Goal: Task Accomplishment & Management: Complete application form

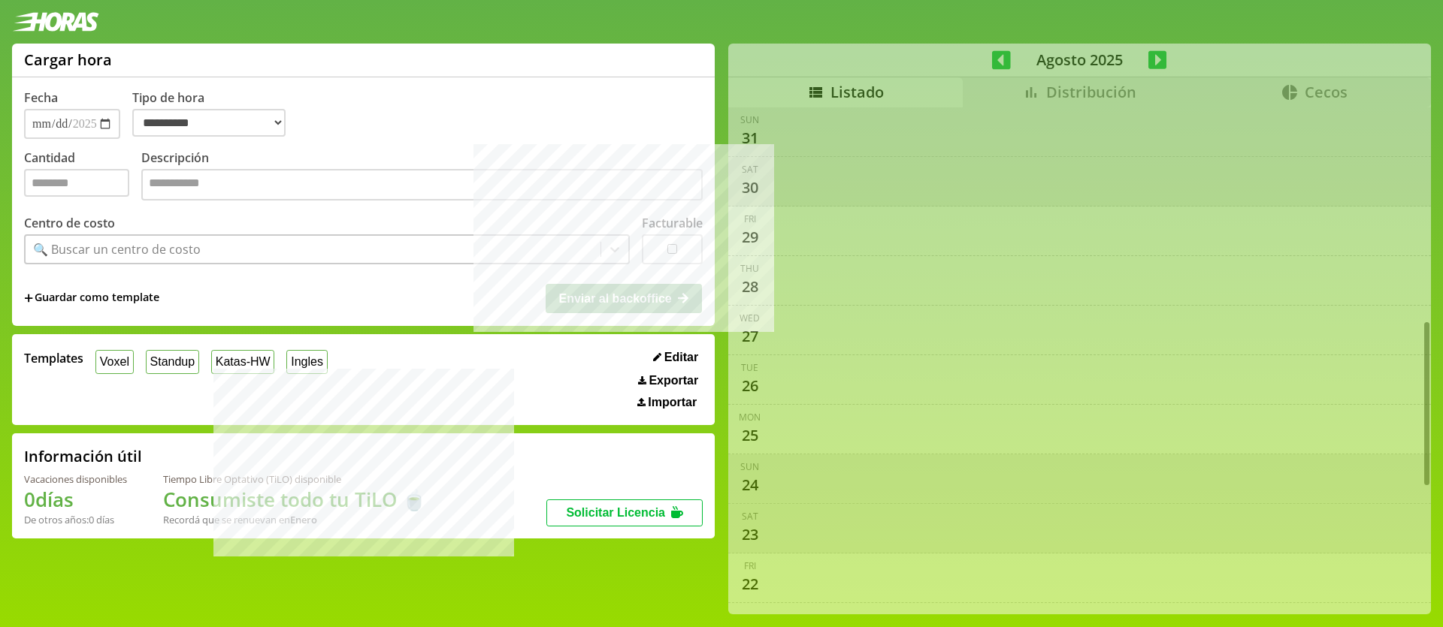
select select "**********"
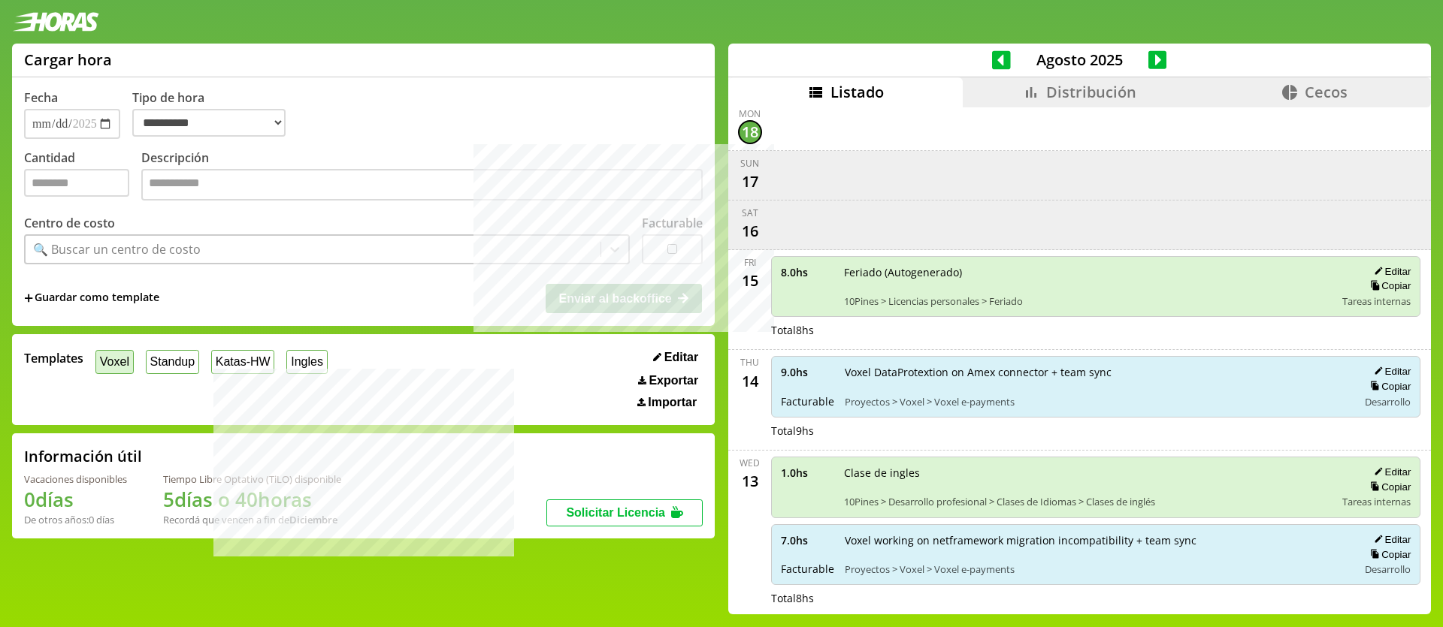
click at [118, 362] on button "Voxel" at bounding box center [114, 361] width 38 height 23
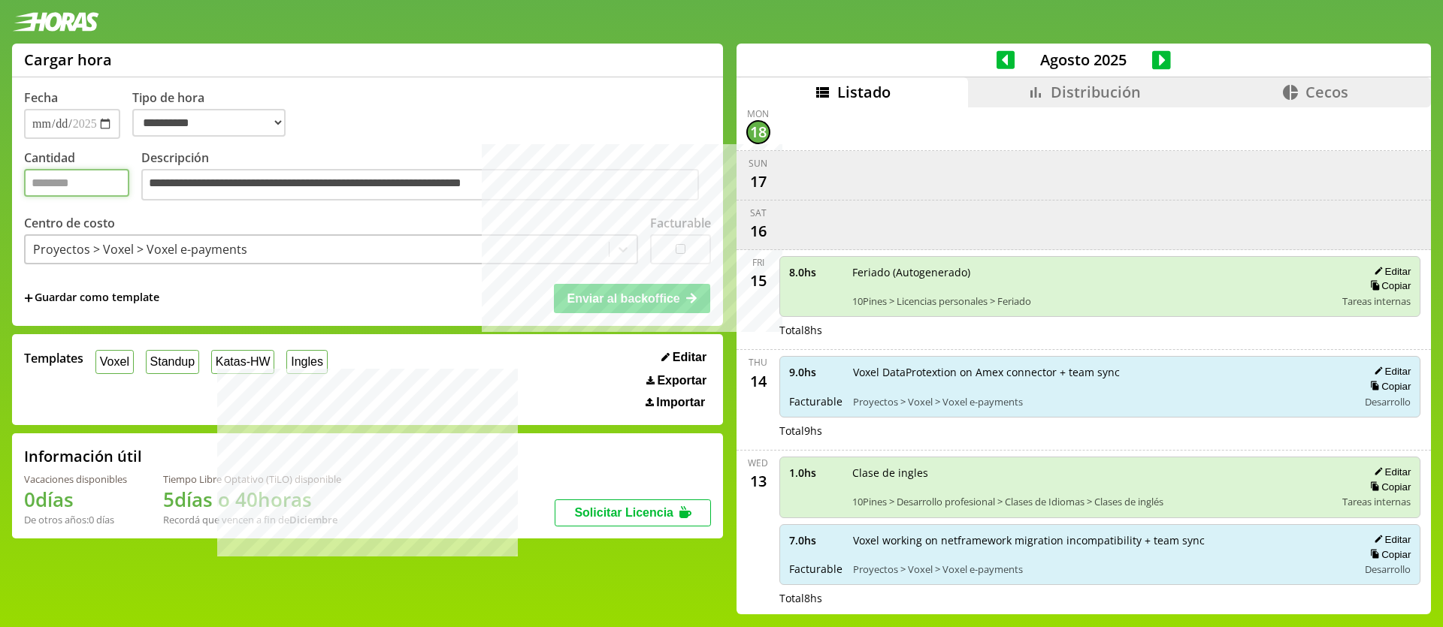
click at [50, 177] on input "*" at bounding box center [76, 183] width 105 height 28
click at [1383, 389] on button "Copiar" at bounding box center [1387, 386] width 45 height 13
type input "*"
click at [74, 197] on input "*" at bounding box center [76, 183] width 105 height 28
type input "*"
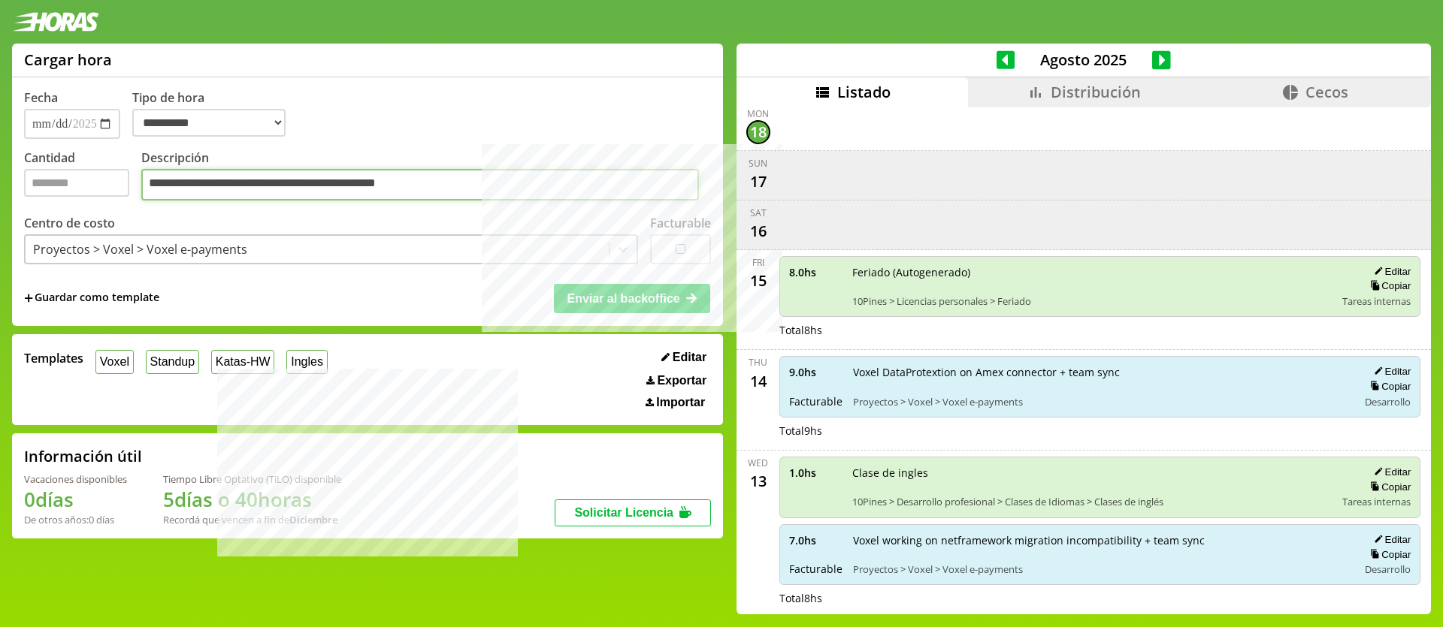
click at [504, 183] on textarea "**********" at bounding box center [420, 185] width 558 height 32
click at [632, 296] on icon at bounding box center [638, 298] width 12 height 12
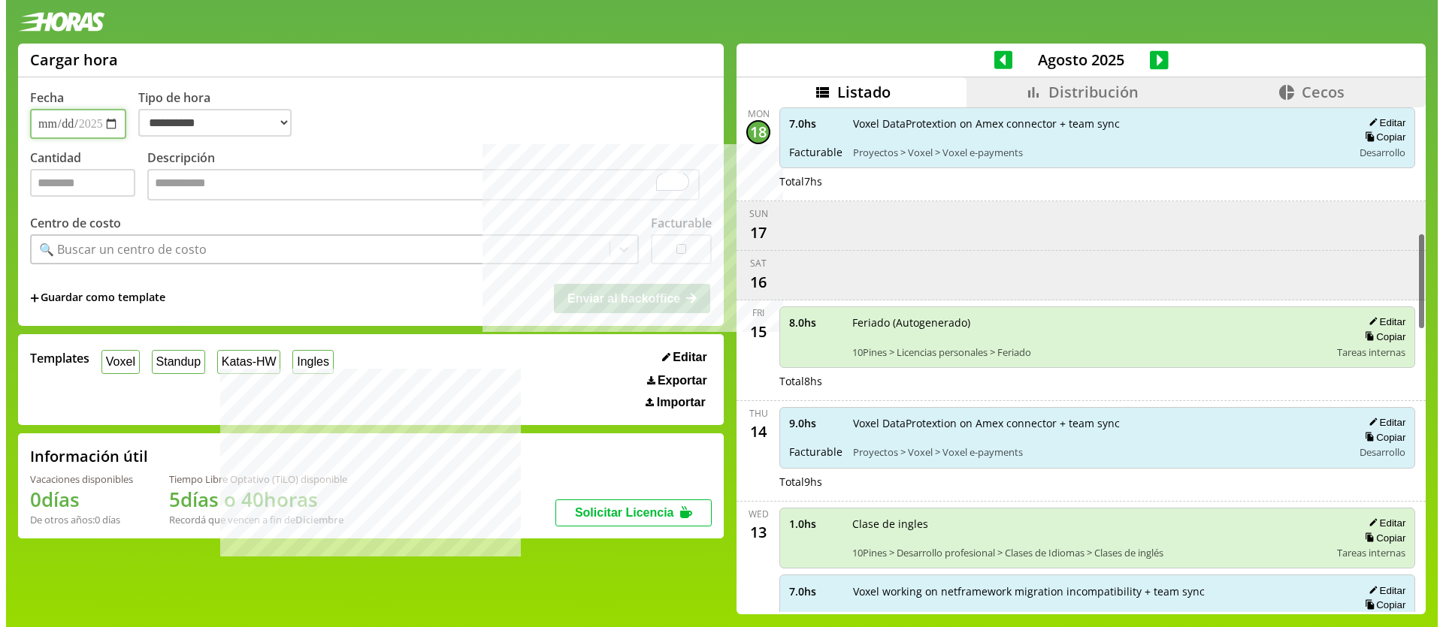
scroll to position [0, 0]
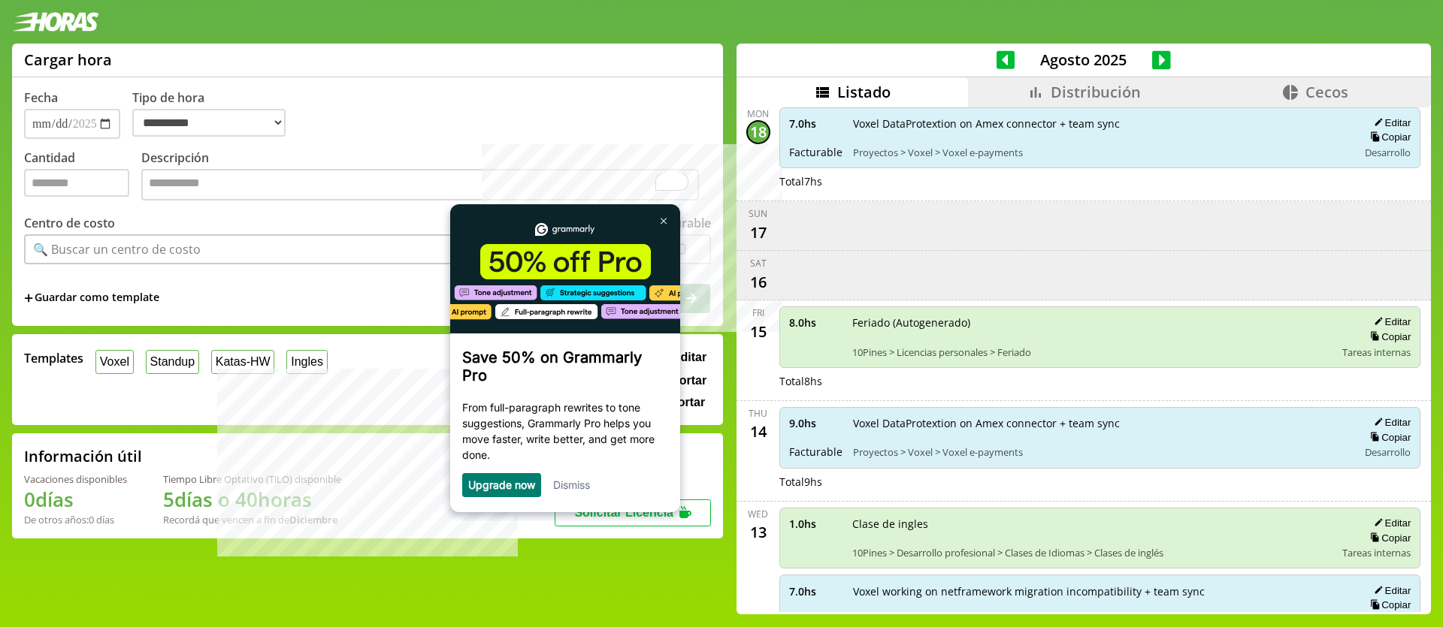
click at [1312, 86] on span "Cecos" at bounding box center [1326, 92] width 43 height 20
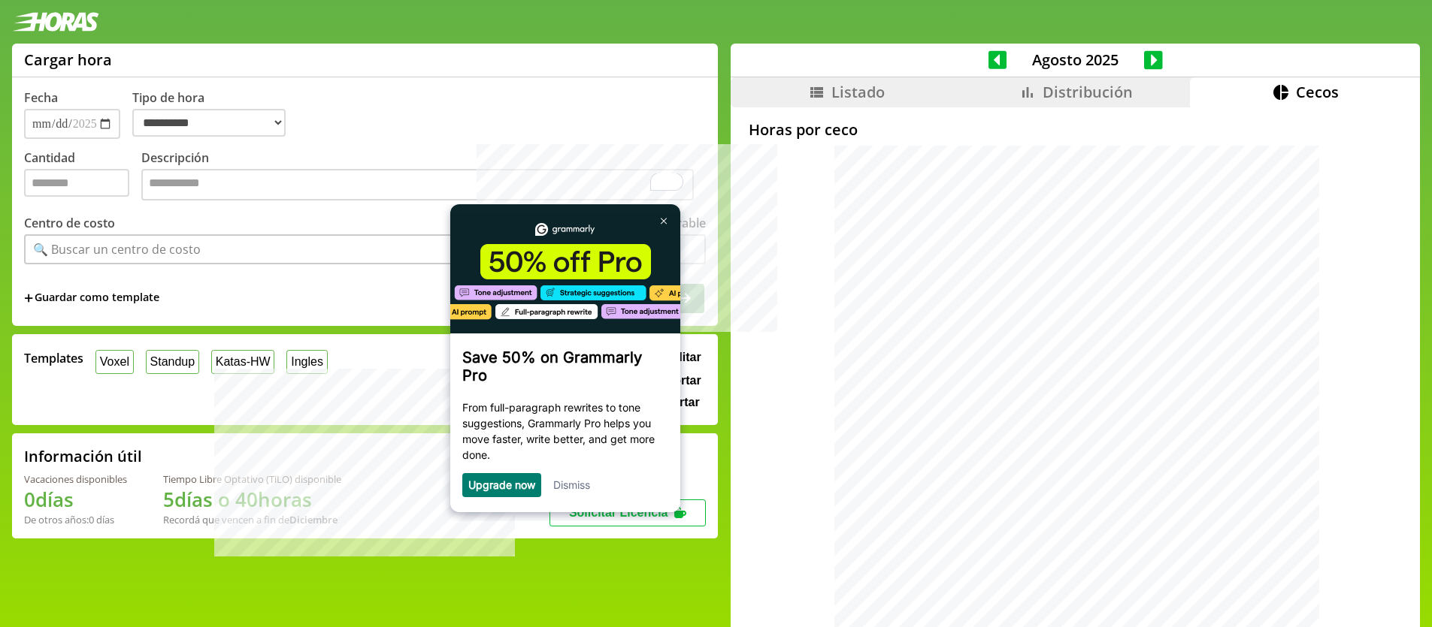
click at [1000, 89] on li "Distribución" at bounding box center [1075, 92] width 230 height 30
